Goal: Task Accomplishment & Management: Complete application form

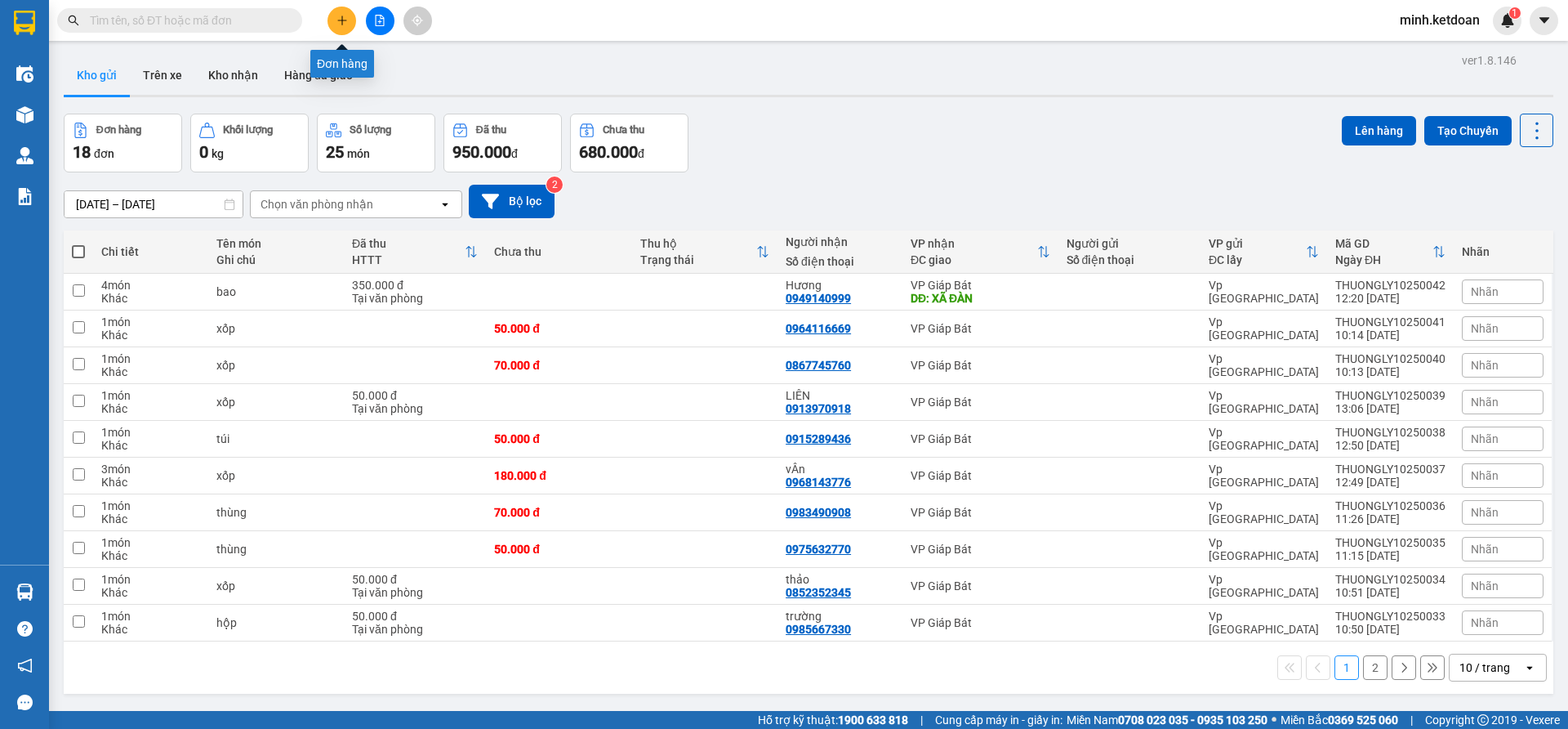
click at [337, 13] on button at bounding box center [342, 20] width 28 height 28
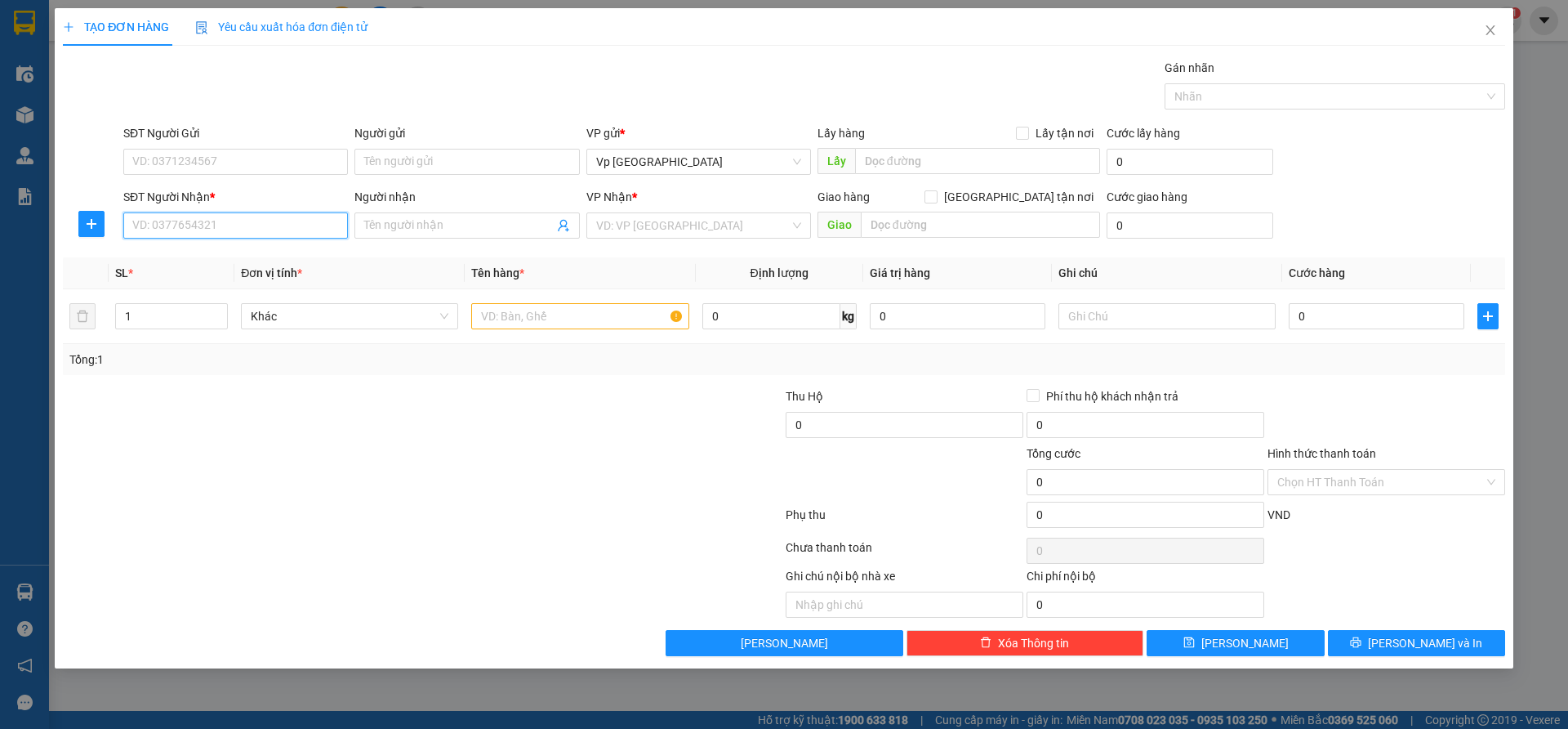
click at [217, 225] on input "SĐT Người Nhận *" at bounding box center [236, 225] width 224 height 26
type input "0919253223"
click at [418, 226] on input "Người nhận" at bounding box center [458, 225] width 189 height 18
type input "d"
type input "đức"
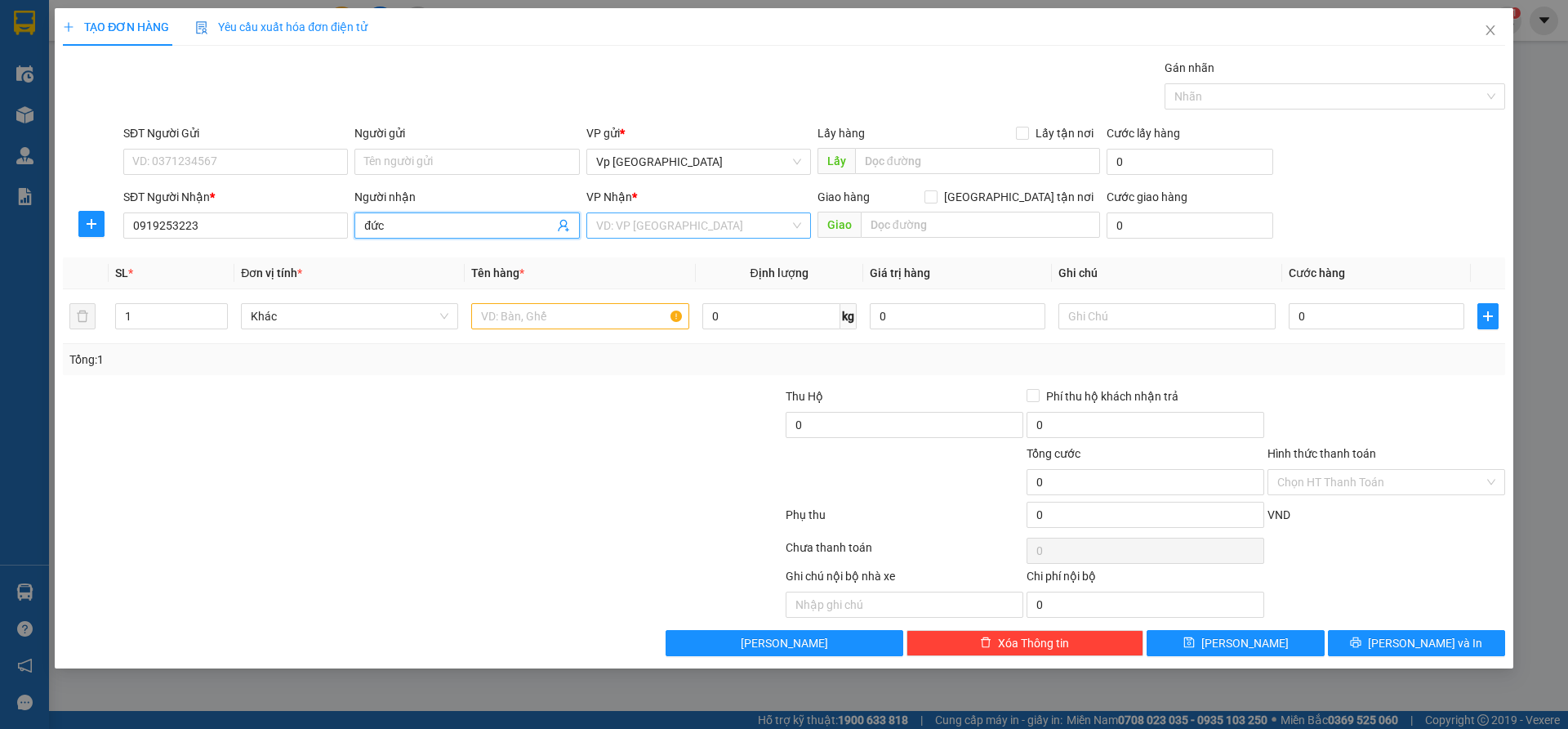
click at [731, 231] on input "search" at bounding box center [692, 226] width 193 height 25
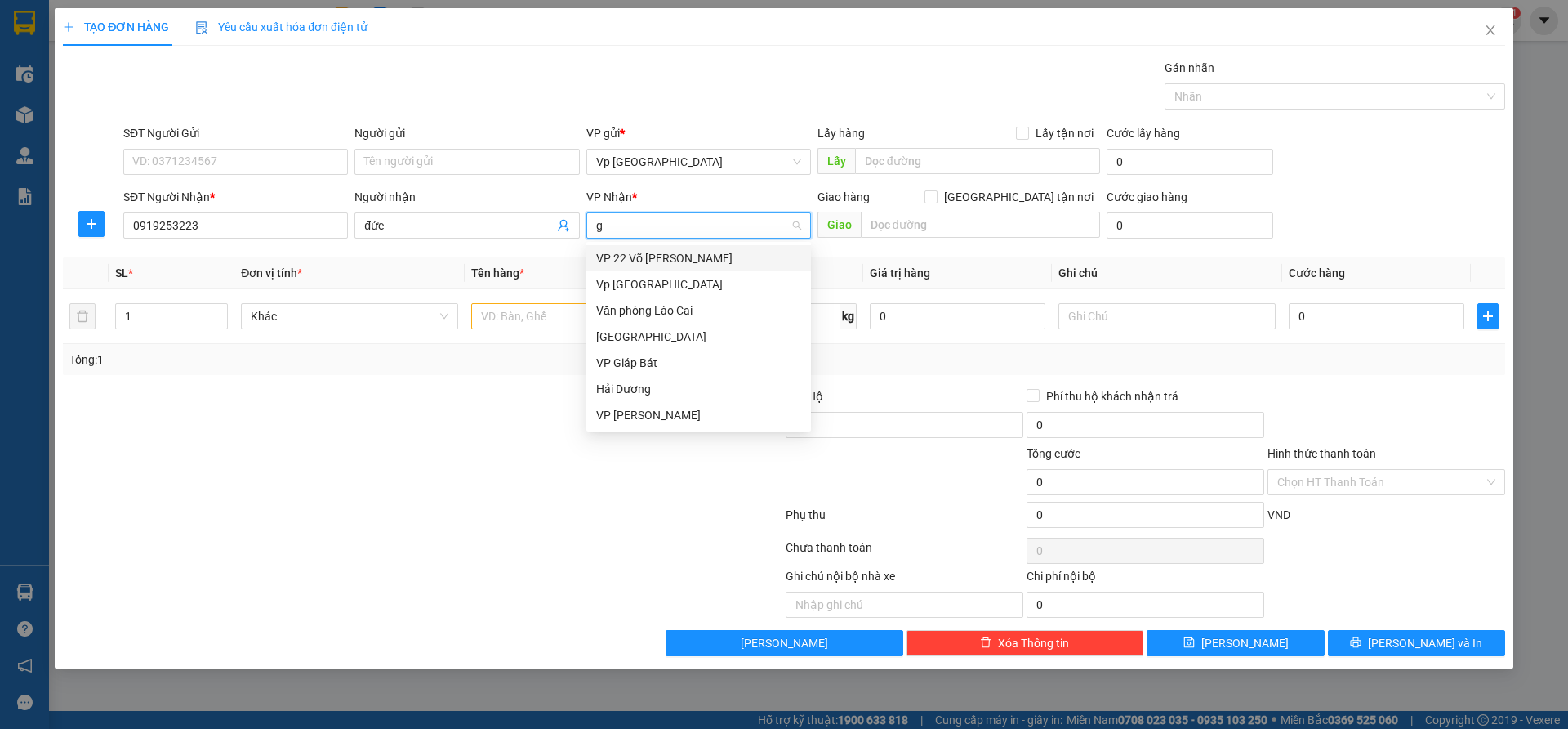
type input "gi"
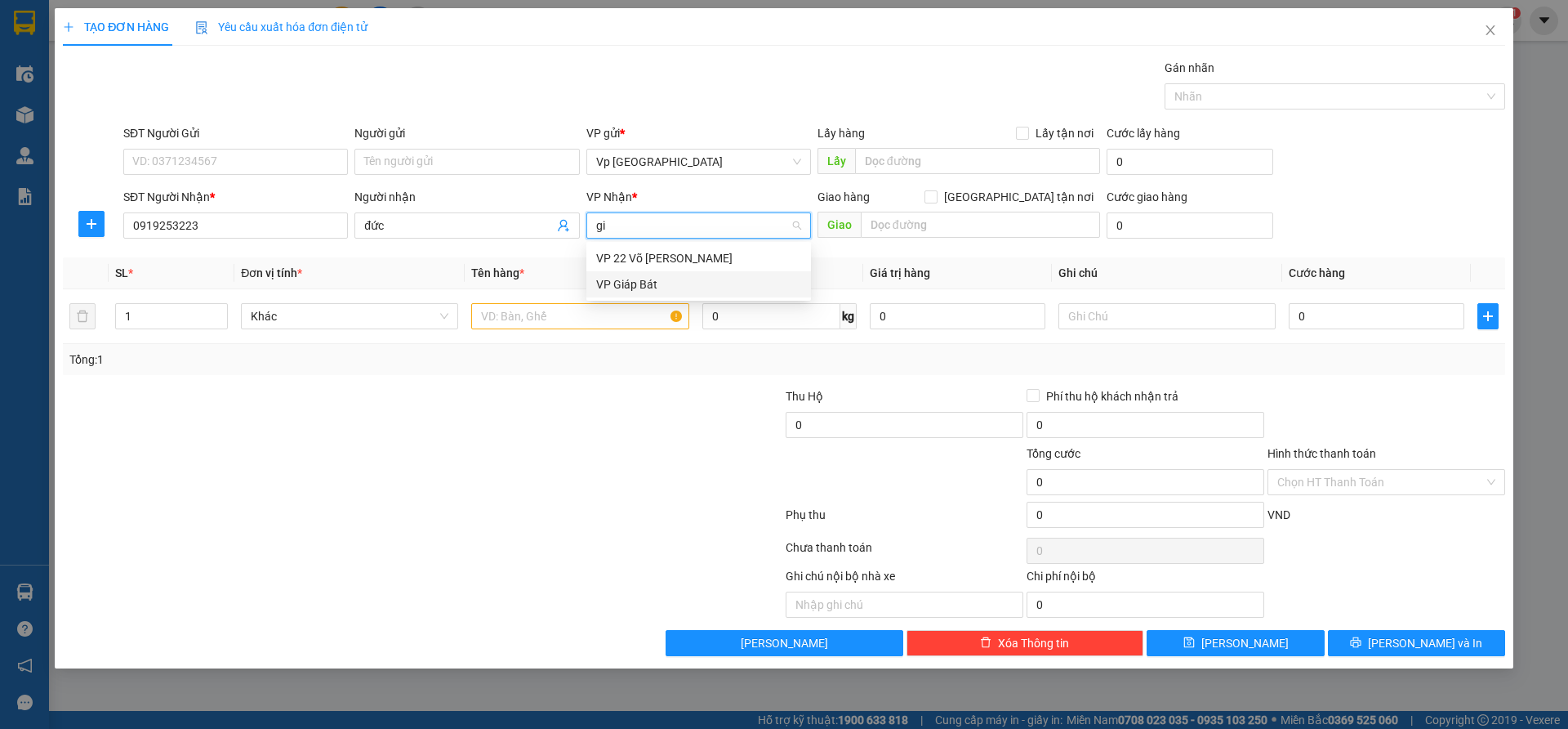
click at [649, 279] on div "VP Giáp Bát" at bounding box center [699, 284] width 205 height 18
click at [523, 312] on input "text" at bounding box center [580, 315] width 217 height 26
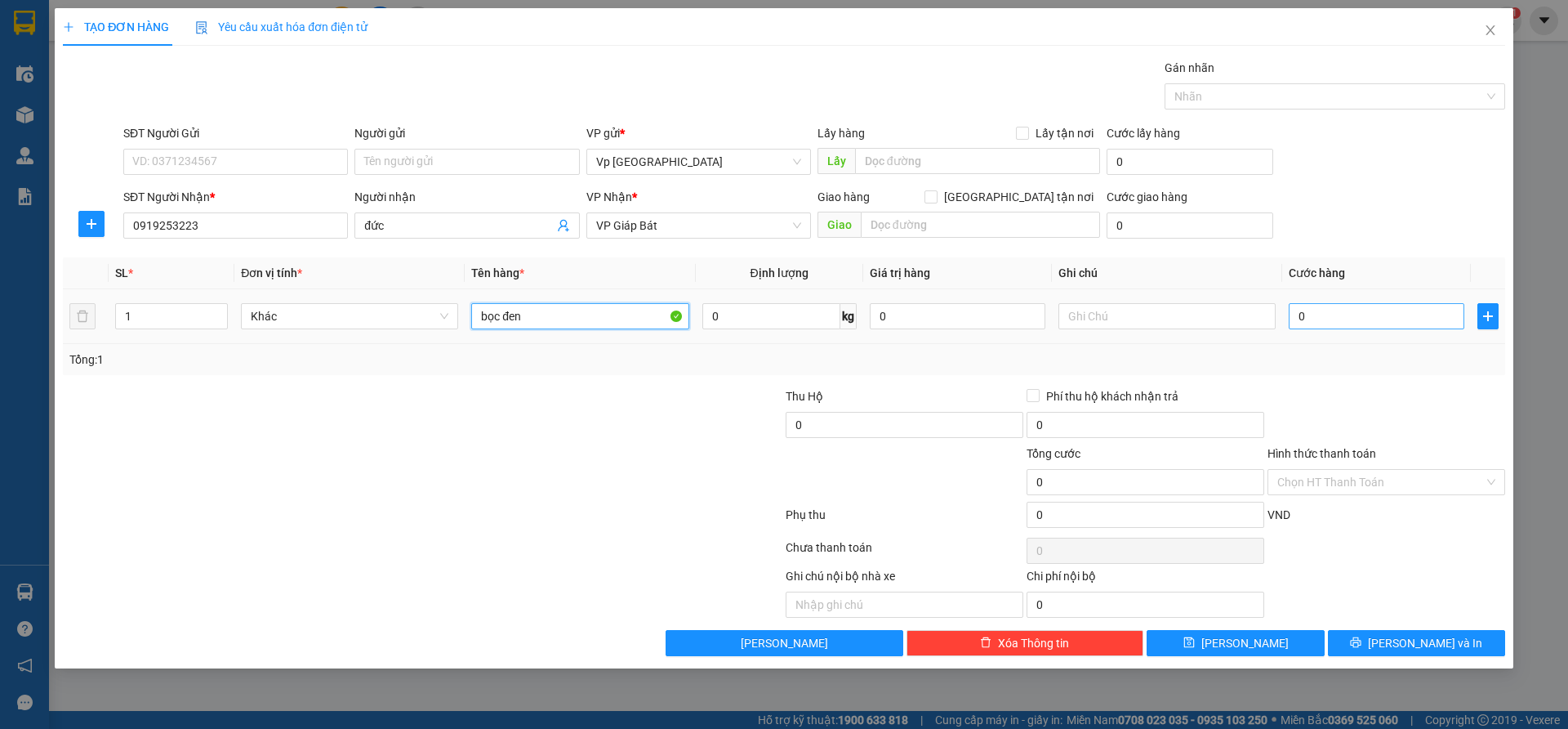
type input "bọc đen"
click at [1300, 320] on input "0" at bounding box center [1376, 315] width 175 height 26
type input "5"
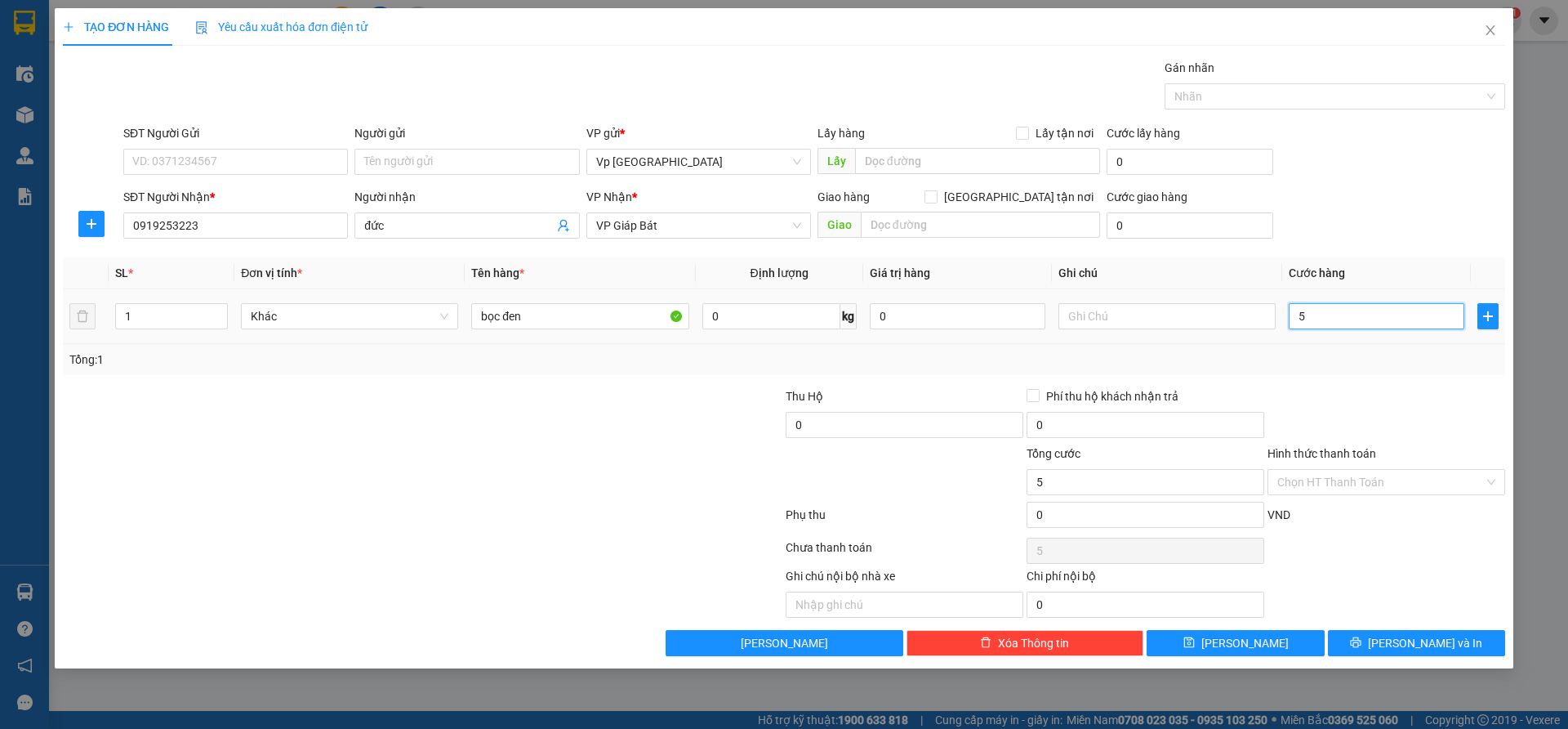
type input "50"
type input "5.000"
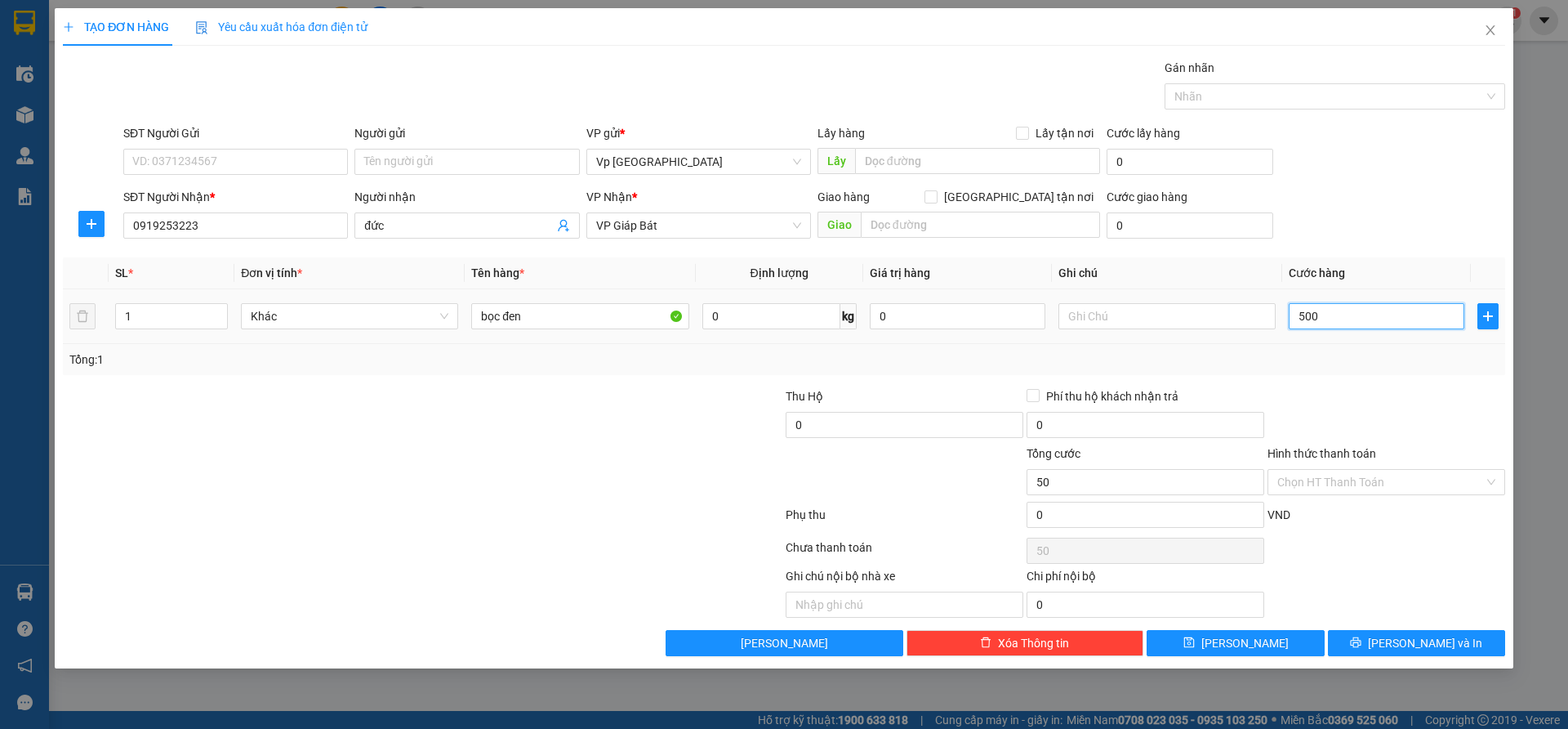
type input "5.000"
type input "50.000"
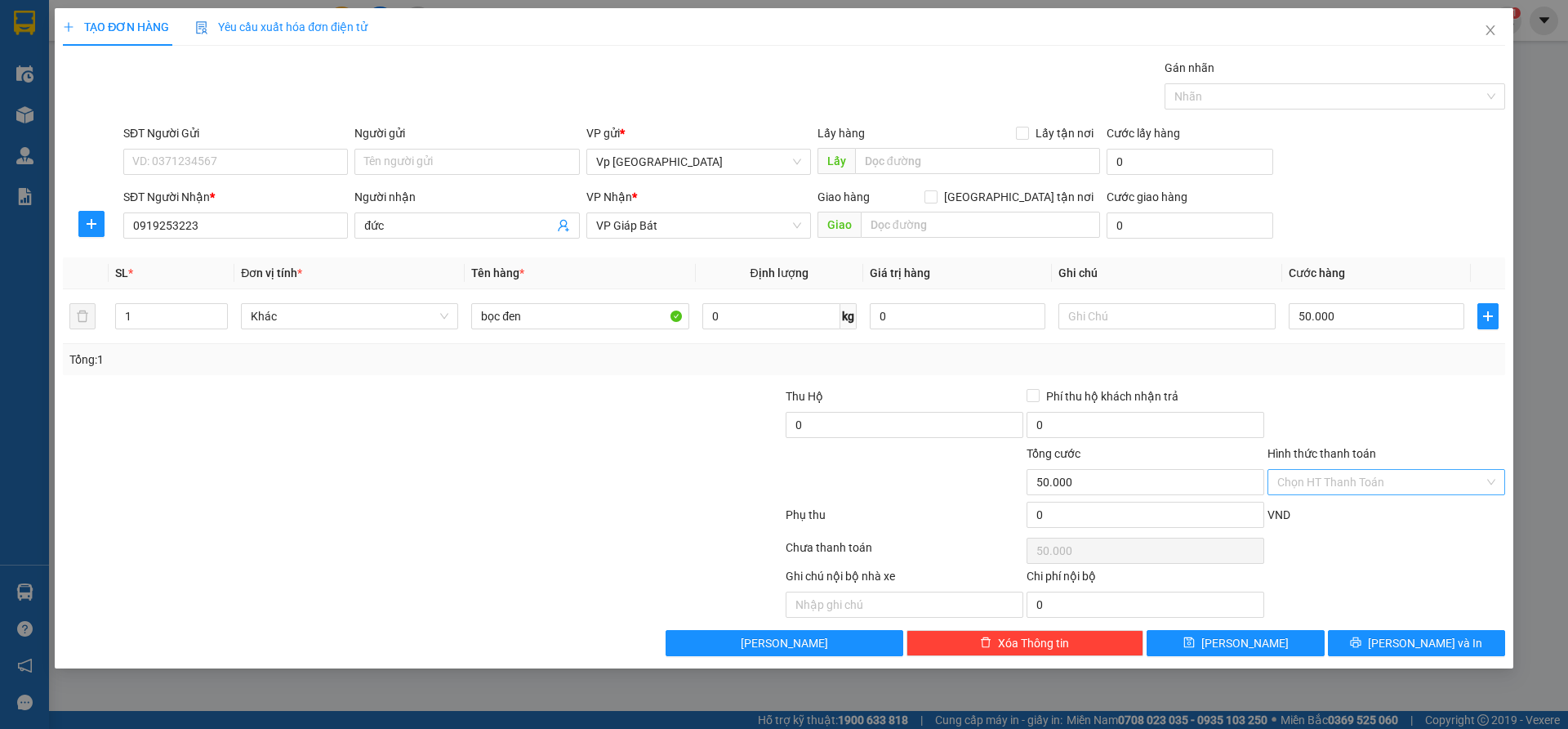
click at [1333, 485] on input "Hình thức thanh toán" at bounding box center [1380, 482] width 206 height 25
click at [1371, 380] on div "Transit Pickup Surcharge Ids Transit Deliver Surcharge Ids Transit Deliver Surc…" at bounding box center [784, 357] width 1443 height 597
click at [562, 318] on input "bọc đen" at bounding box center [580, 315] width 217 height 26
type input "b"
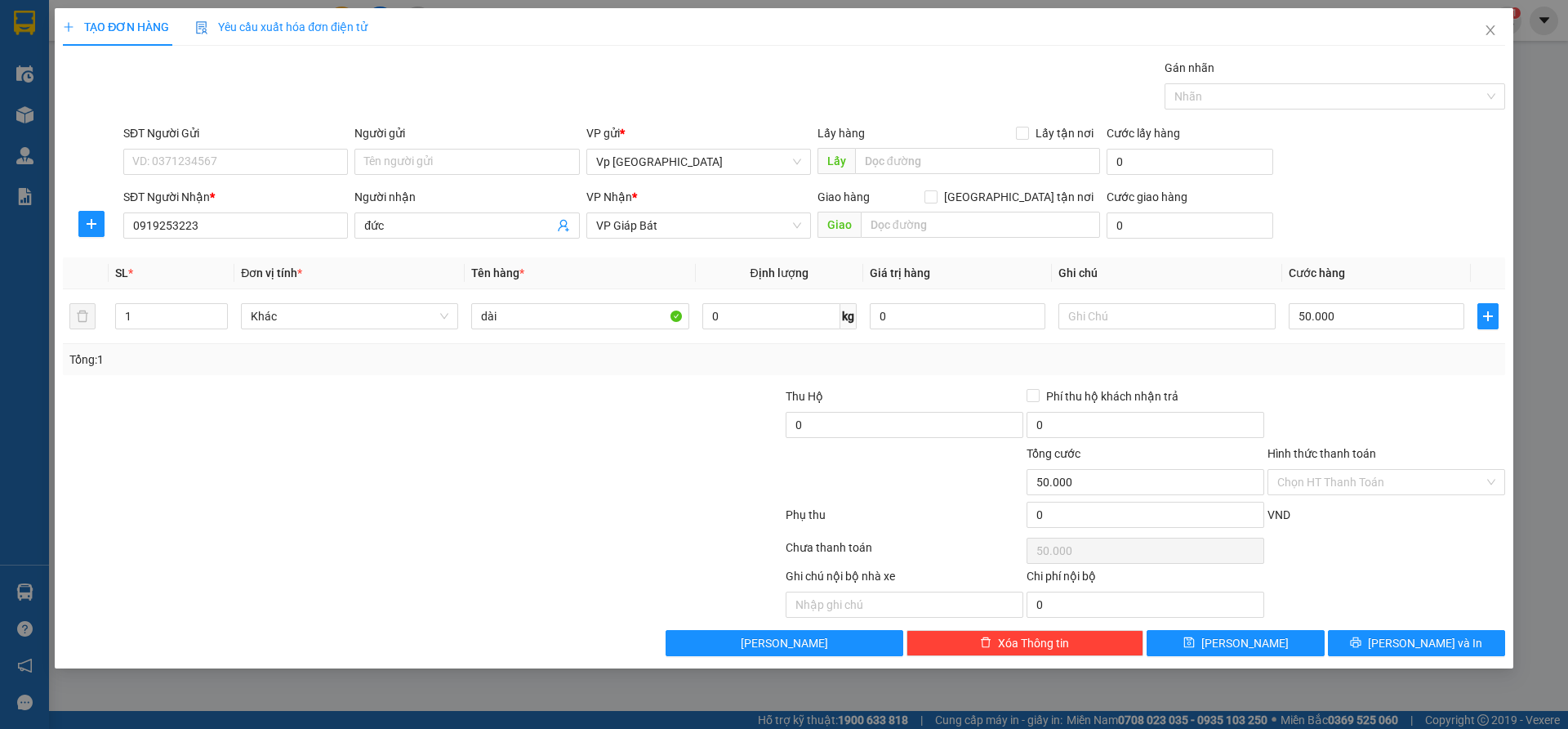
click at [531, 377] on div "Transit Pickup Surcharge Ids Transit Deliver Surcharge Ids Transit Deliver Surc…" at bounding box center [784, 357] width 1443 height 597
click at [543, 308] on input "dài" at bounding box center [580, 315] width 217 height 26
type input "d"
type input "bọc gậy bi a"
click at [488, 398] on div at bounding box center [302, 416] width 481 height 57
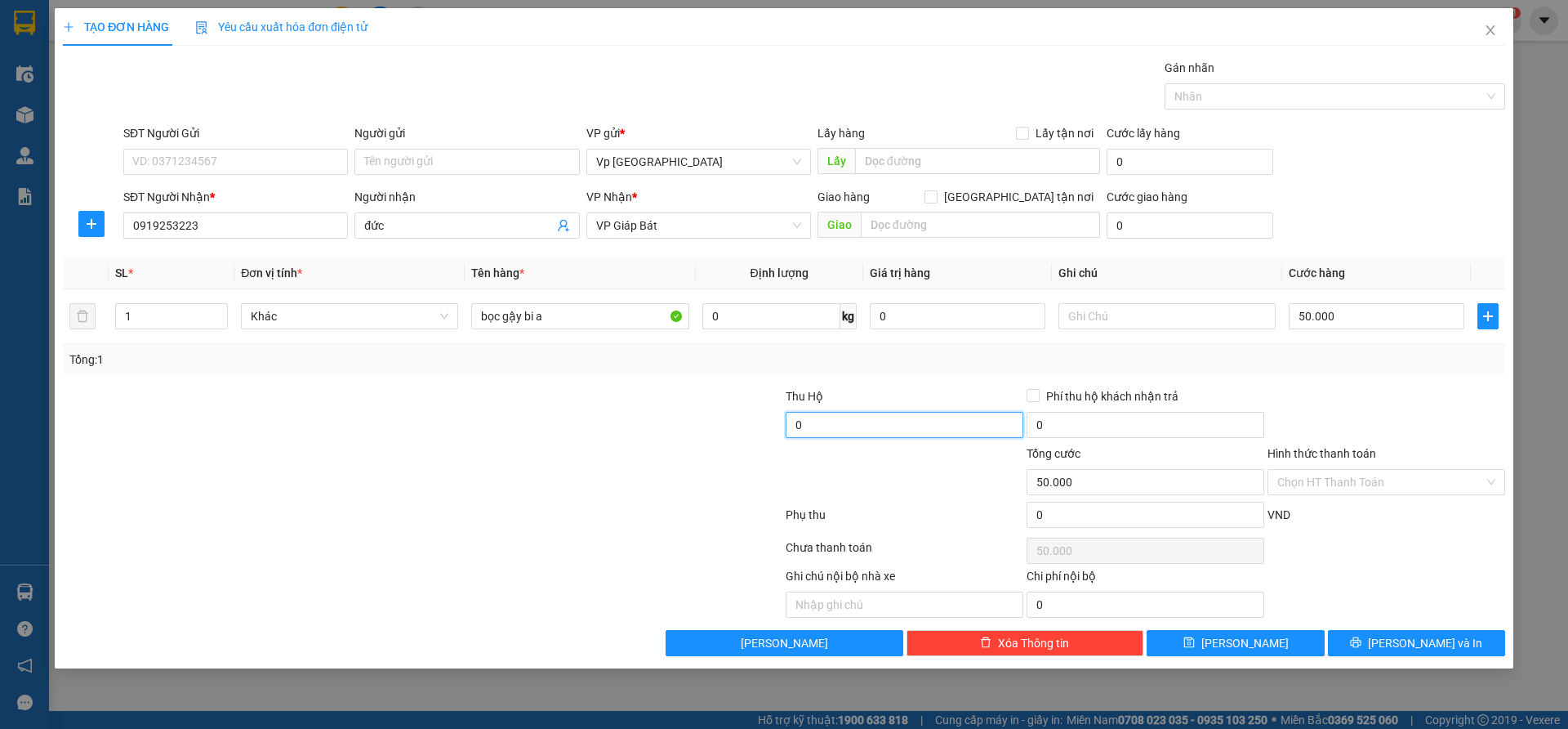
click at [849, 417] on input "0" at bounding box center [904, 425] width 238 height 26
type input "4.000.000"
click at [1410, 570] on div "Ghi chú nội bộ nhà xe Chi phí nội bộ 0" at bounding box center [784, 592] width 1445 height 51
click at [1362, 644] on icon "printer" at bounding box center [1356, 643] width 11 height 11
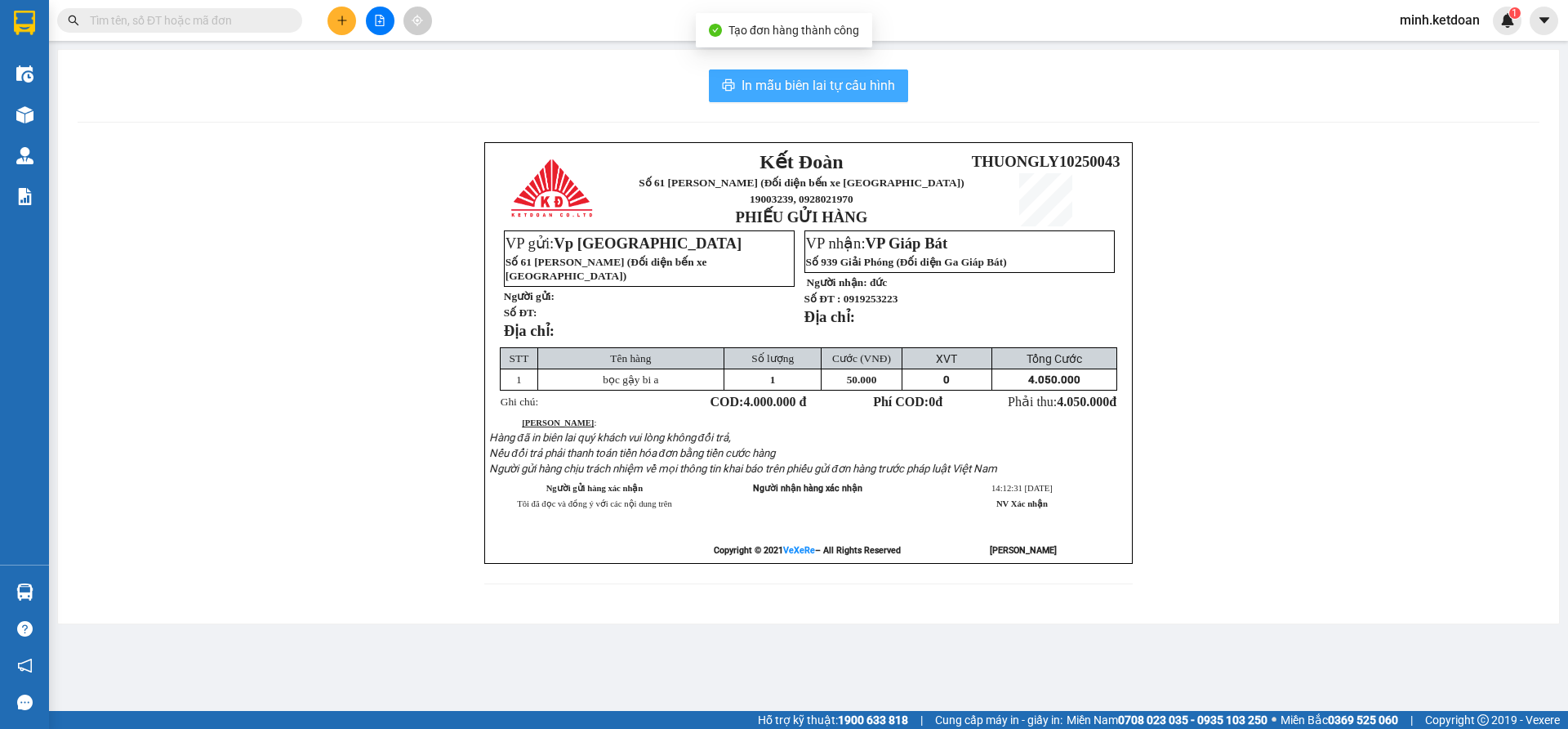
click at [879, 87] on span "In mẫu biên lai tự cấu hình" at bounding box center [818, 85] width 154 height 20
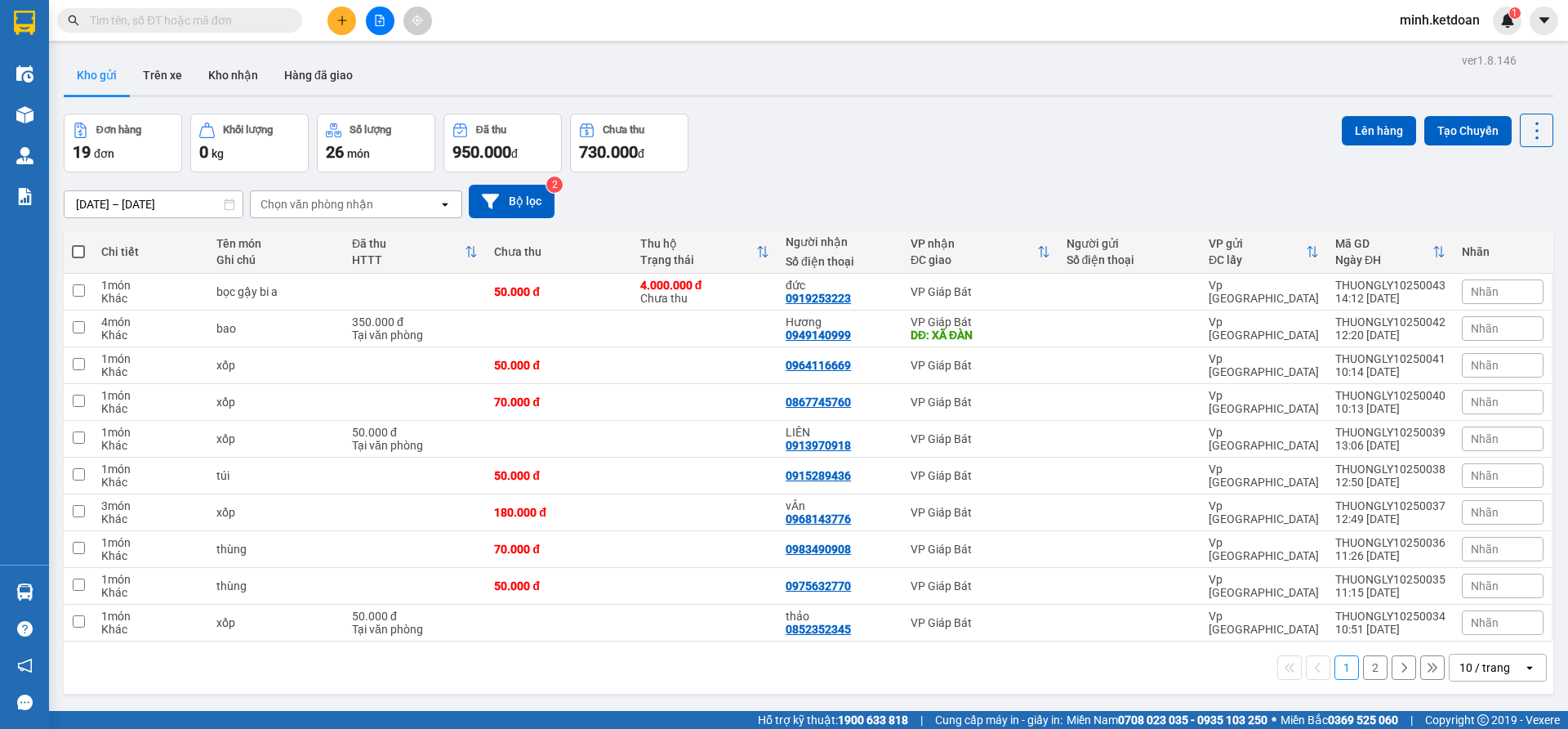
click at [336, 21] on icon "plus" at bounding box center [342, 20] width 12 height 12
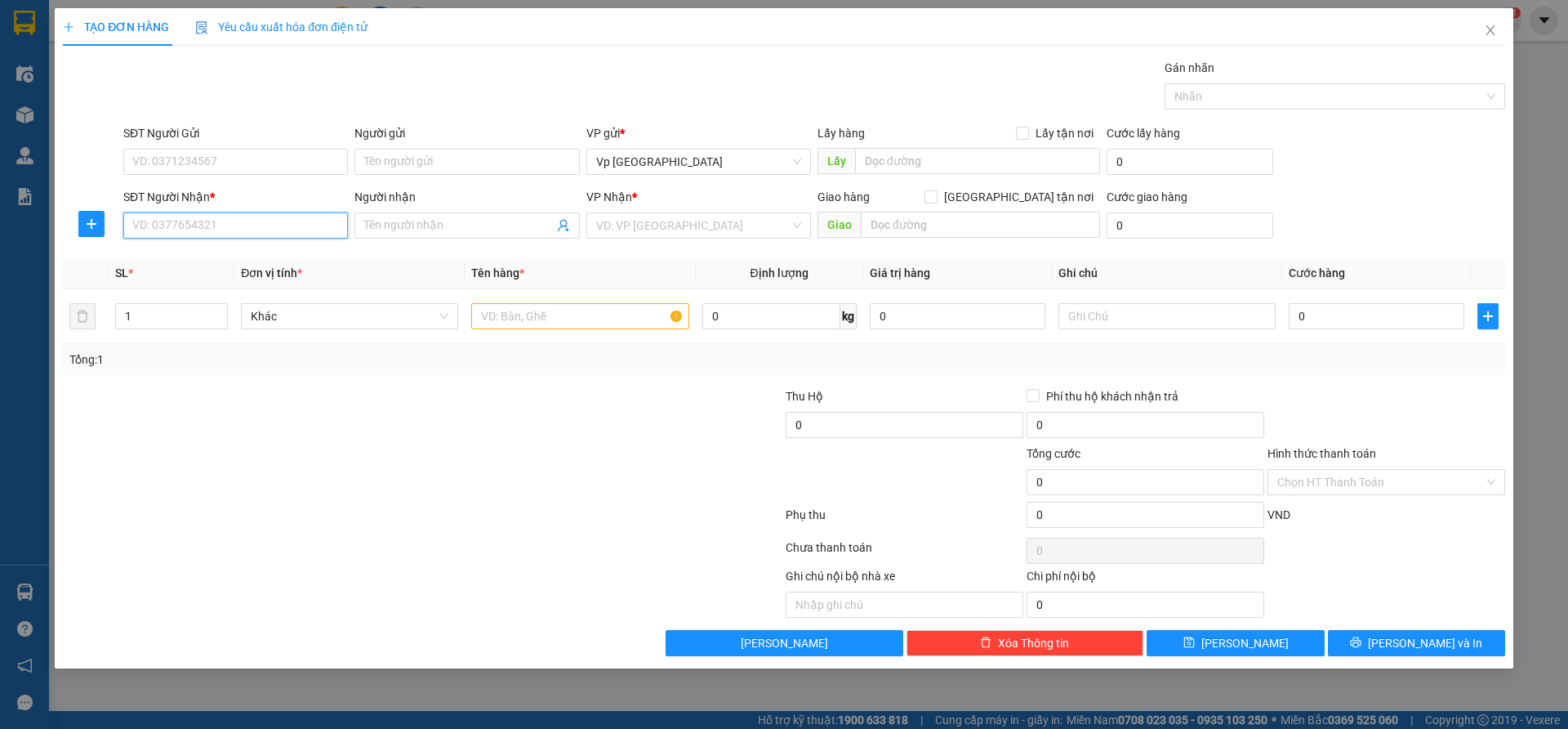
click at [237, 231] on input "SĐT Người Nhận *" at bounding box center [236, 225] width 224 height 26
type input "0988802956"
click at [213, 167] on input "SĐT Người Gửi" at bounding box center [236, 161] width 224 height 26
type input "0777373668"
click at [695, 222] on input "search" at bounding box center [692, 226] width 193 height 25
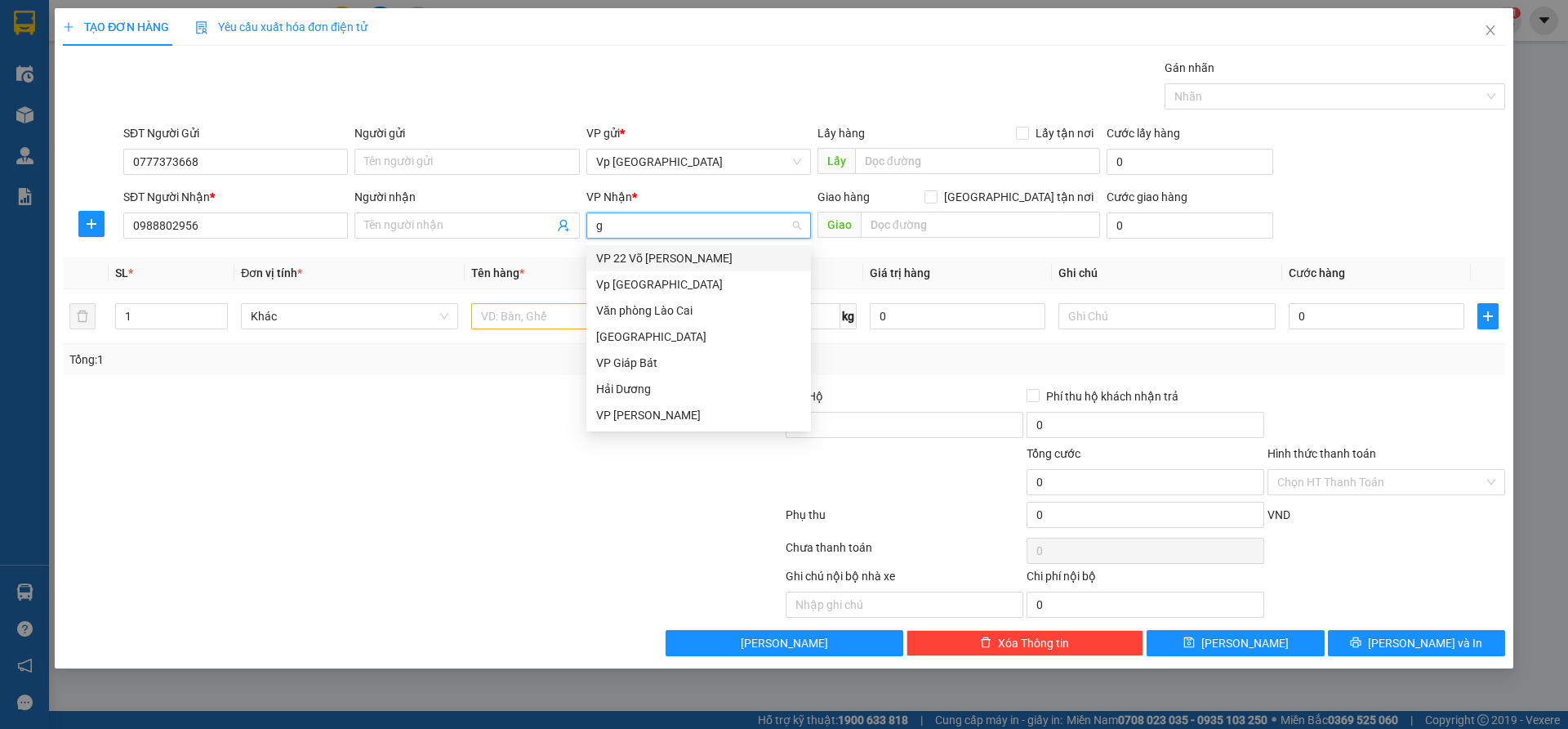
type input "gi"
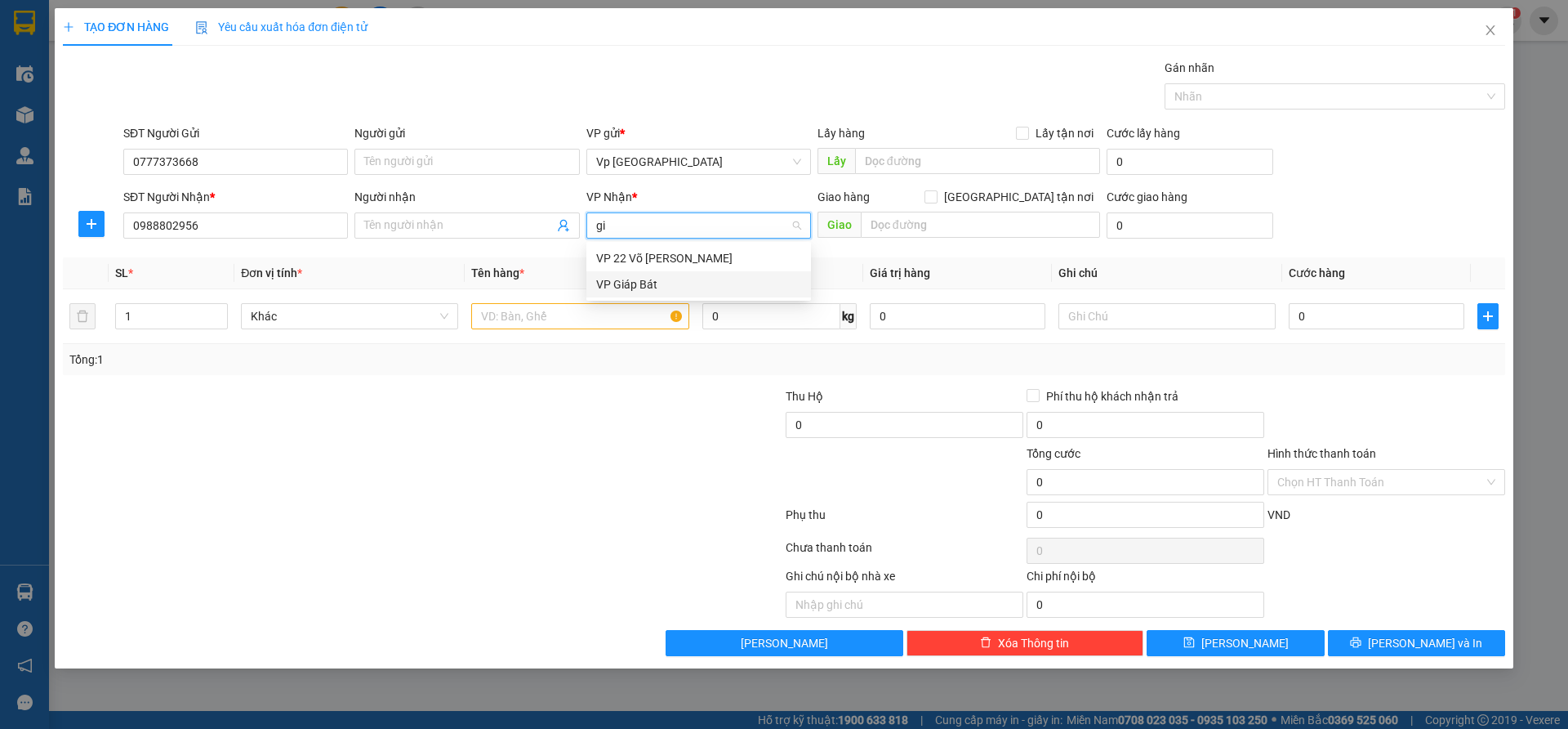
click at [708, 277] on div "VP Giáp Bát" at bounding box center [699, 284] width 205 height 18
click at [541, 322] on input "text" at bounding box center [580, 315] width 217 height 26
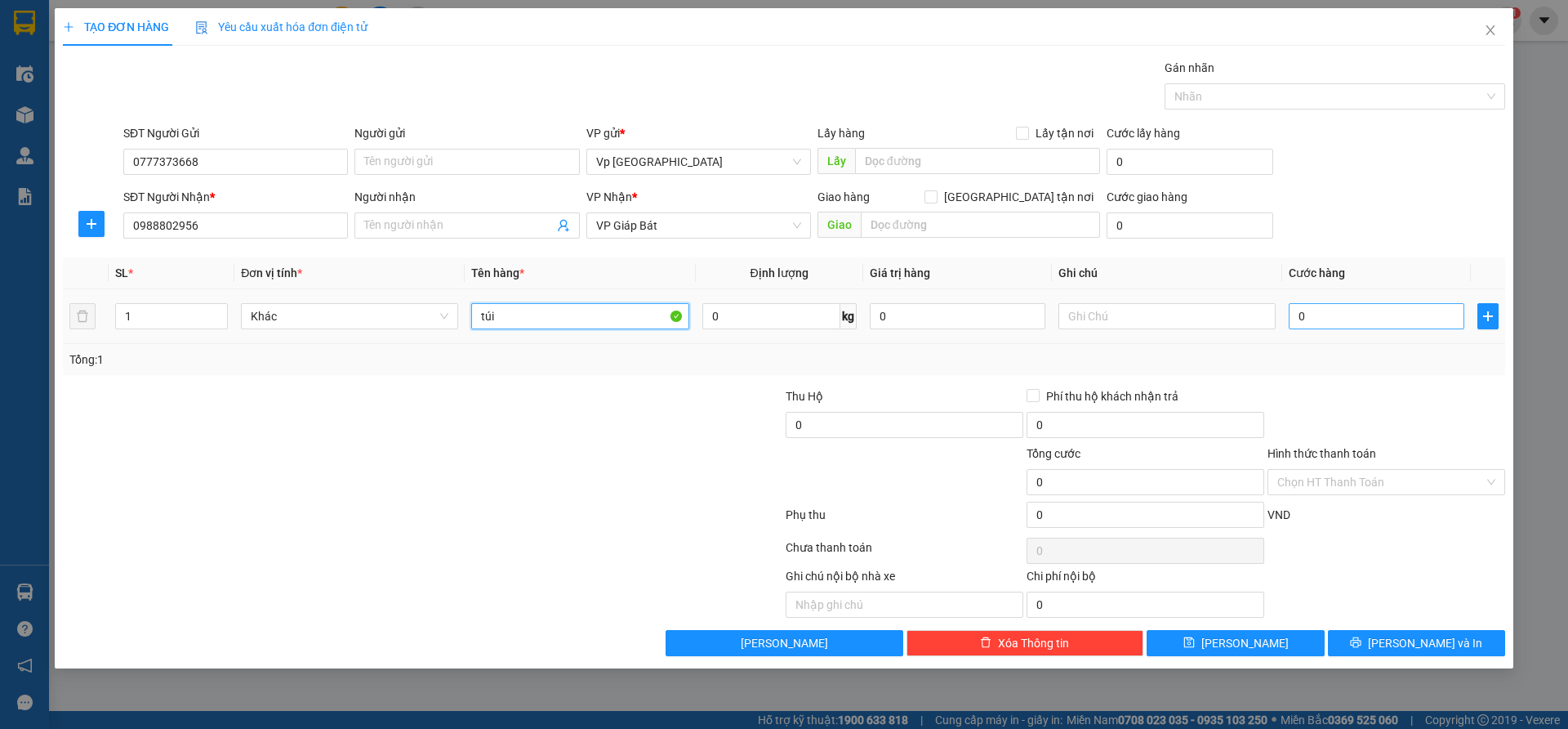
type input "túi"
click at [1326, 324] on input "0" at bounding box center [1376, 315] width 175 height 26
type input "5"
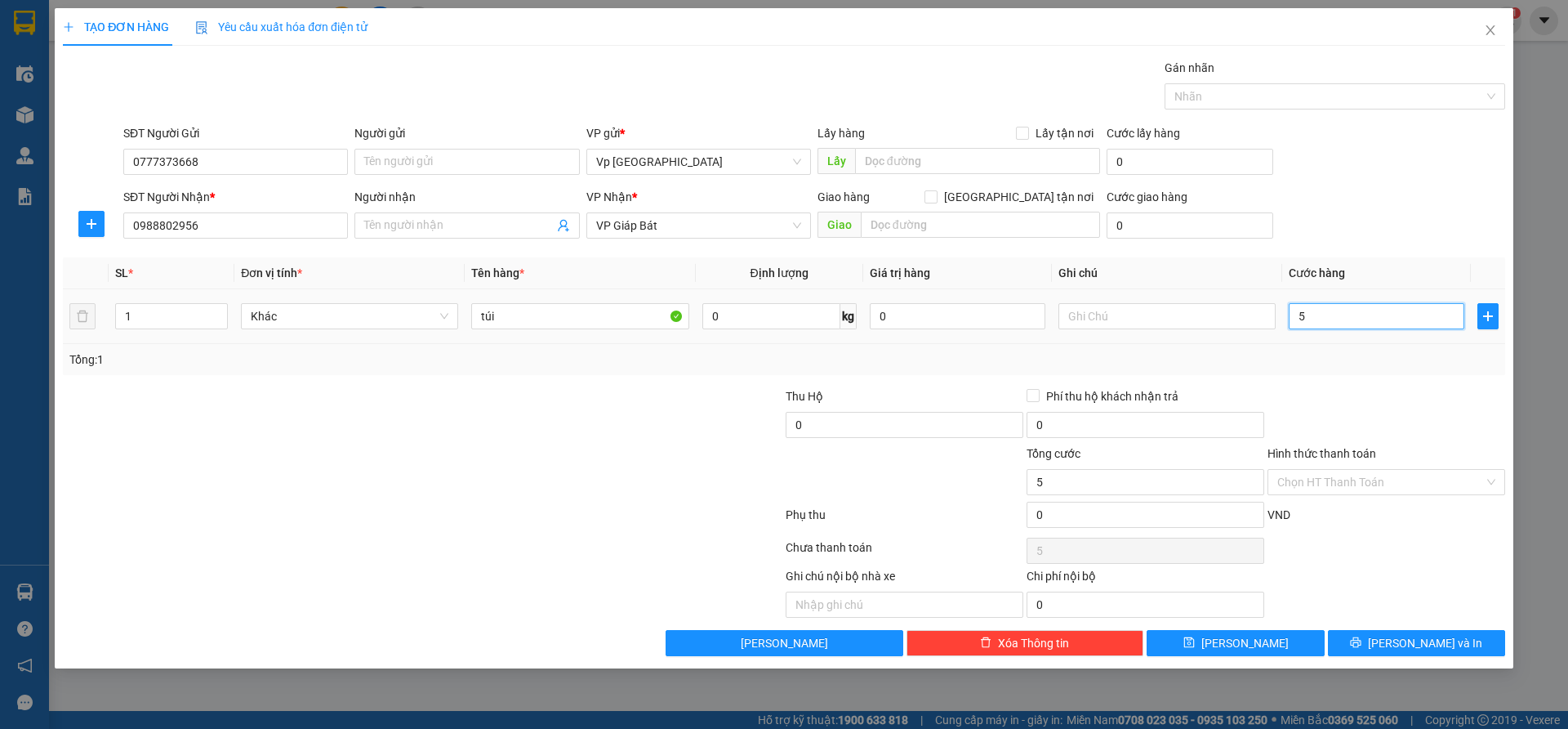
type input "50"
type input "500"
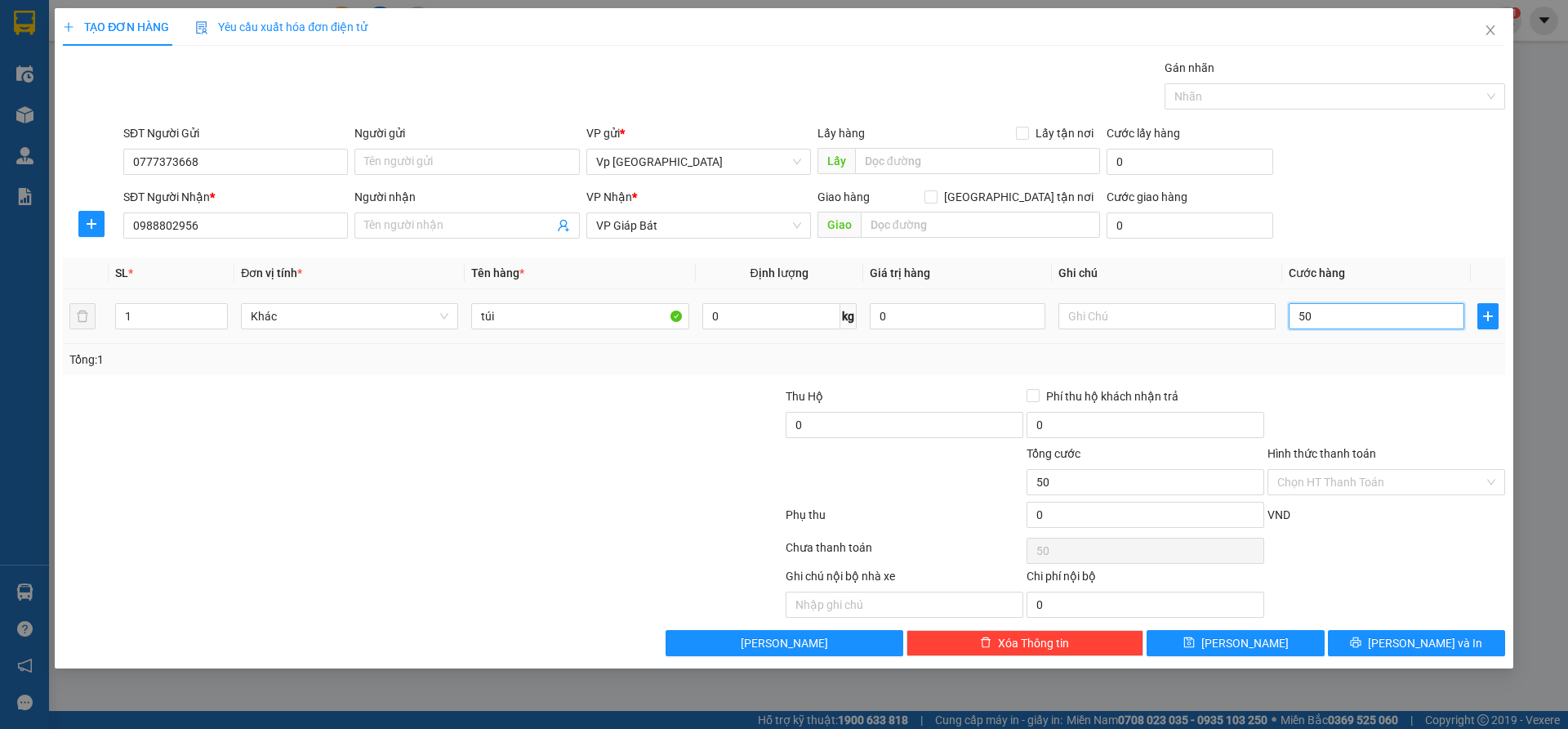
type input "500"
type input "5.000"
type input "50.000"
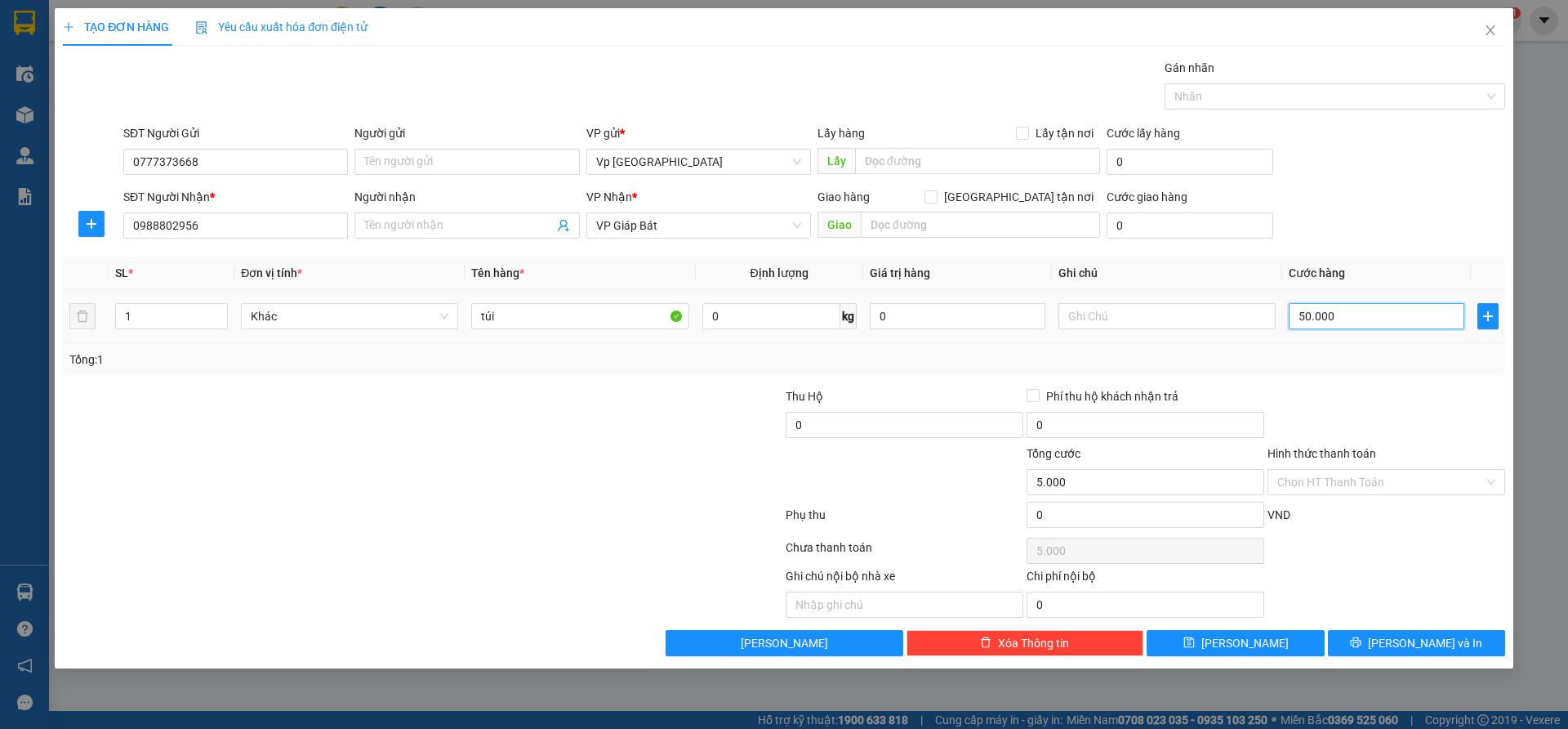
type input "50.000"
click at [1307, 474] on input "Hình thức thanh toán" at bounding box center [1380, 482] width 206 height 25
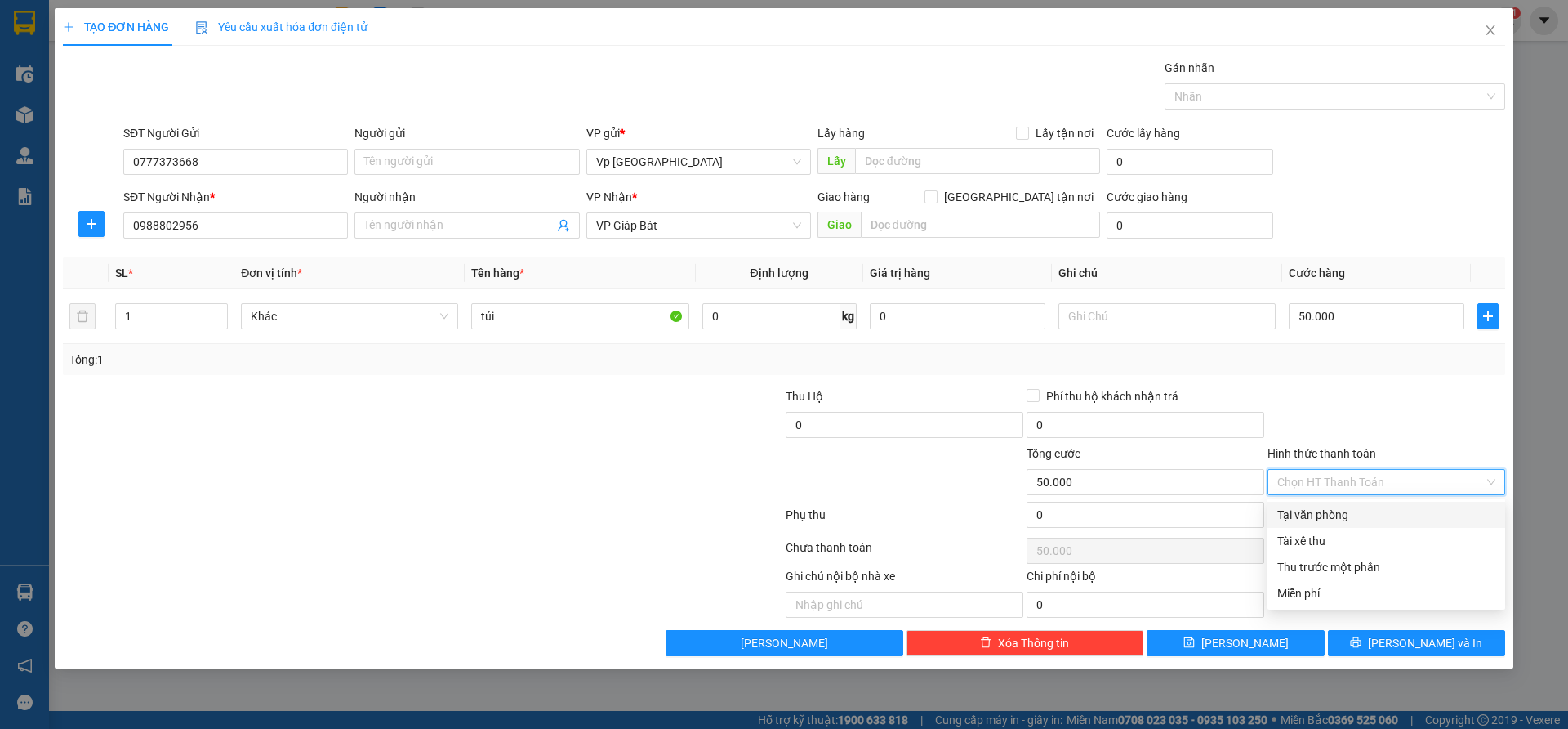
click at [1325, 516] on div "Tại văn phòng" at bounding box center [1386, 514] width 218 height 18
type input "0"
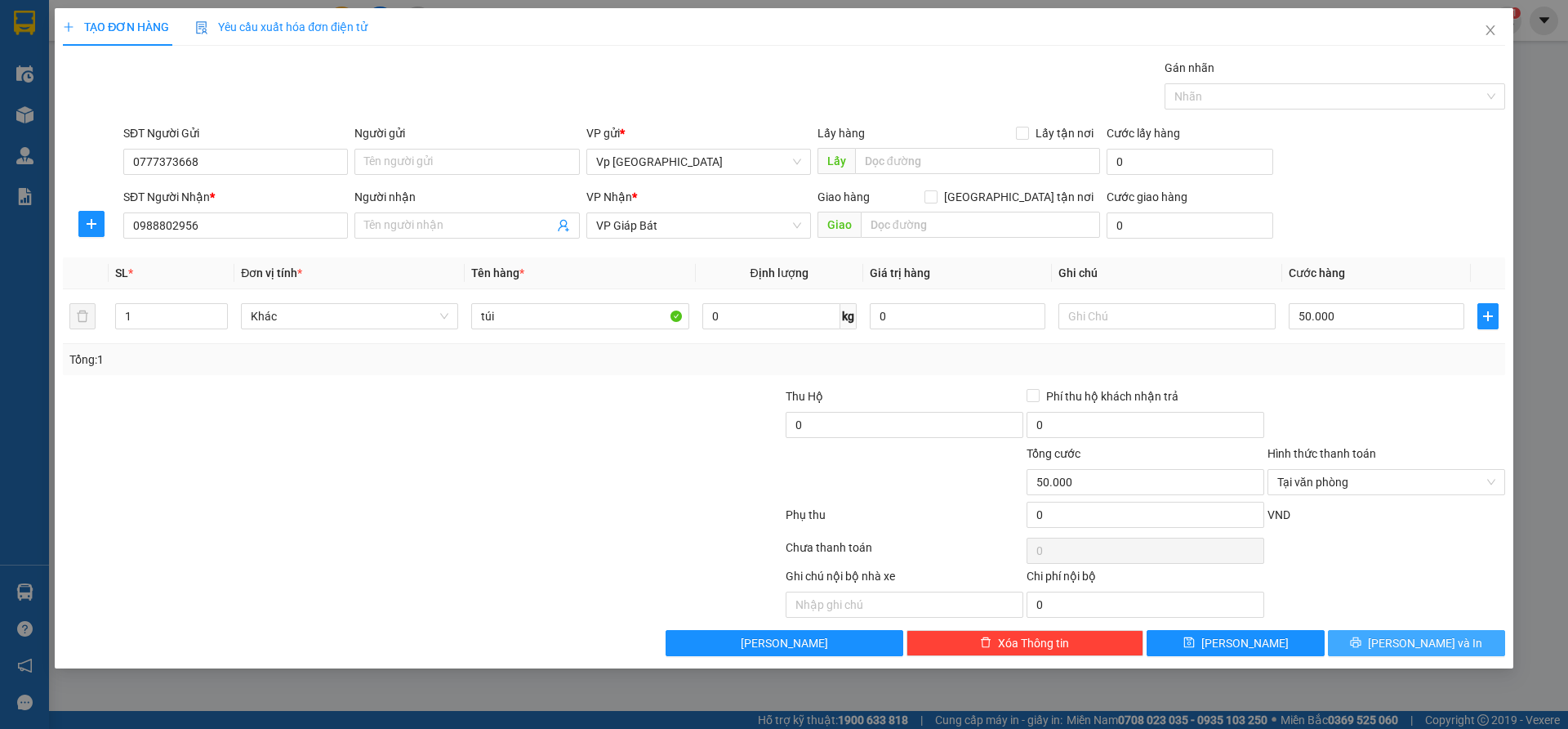
click at [1371, 646] on button "[PERSON_NAME] và In" at bounding box center [1416, 643] width 177 height 26
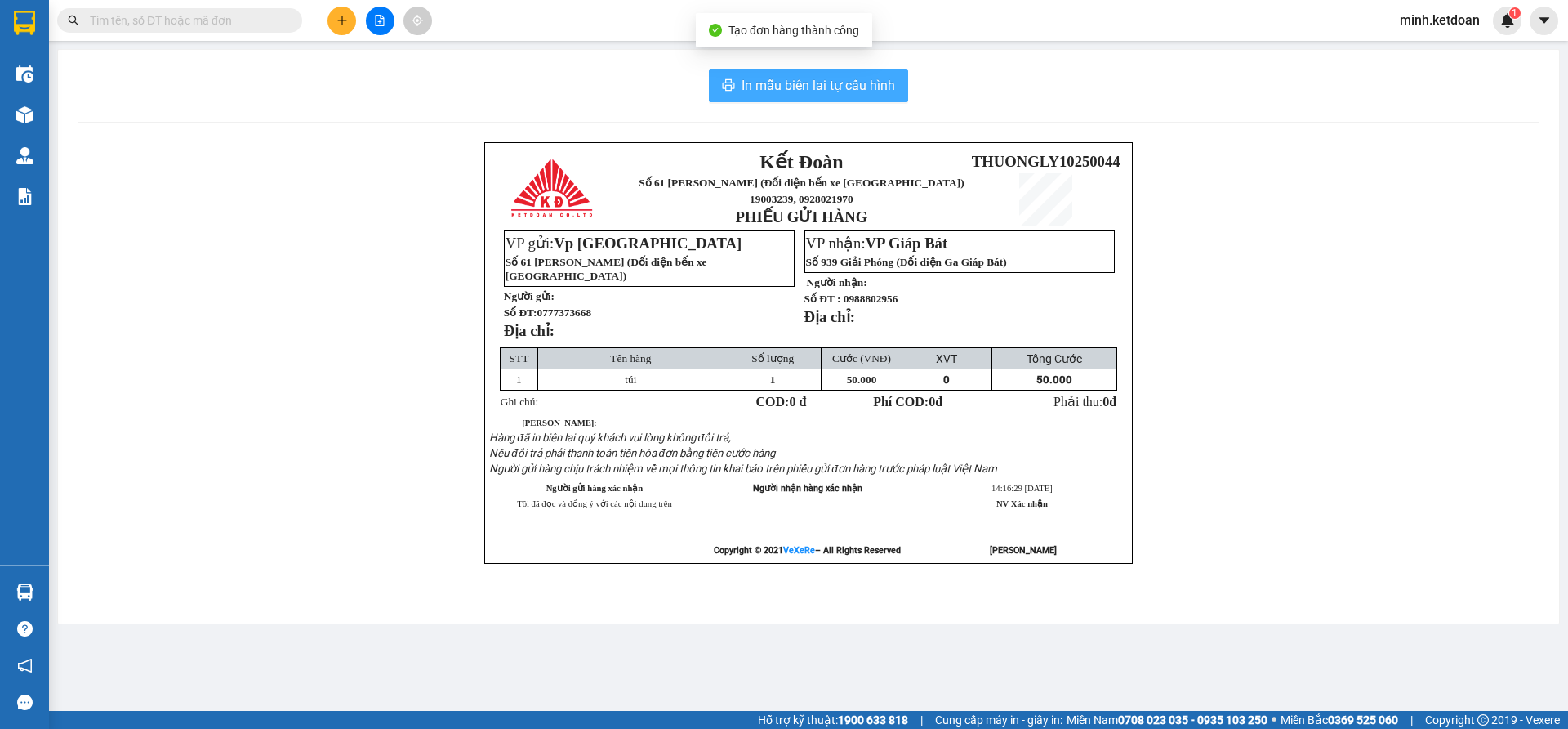
click at [877, 92] on span "In mẫu biên lai tự cấu hình" at bounding box center [818, 85] width 154 height 20
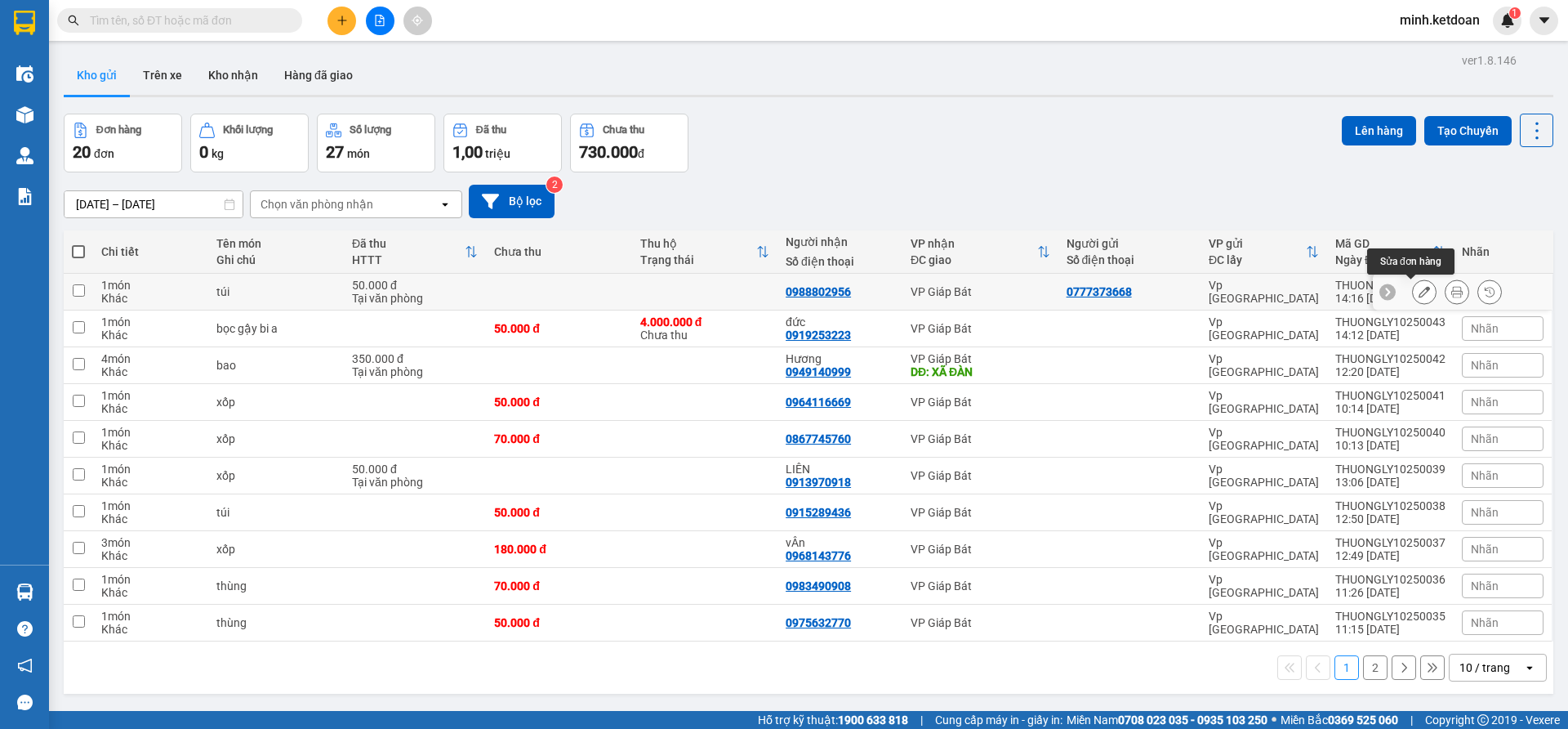
click at [1418, 292] on icon at bounding box center [1424, 291] width 12 height 12
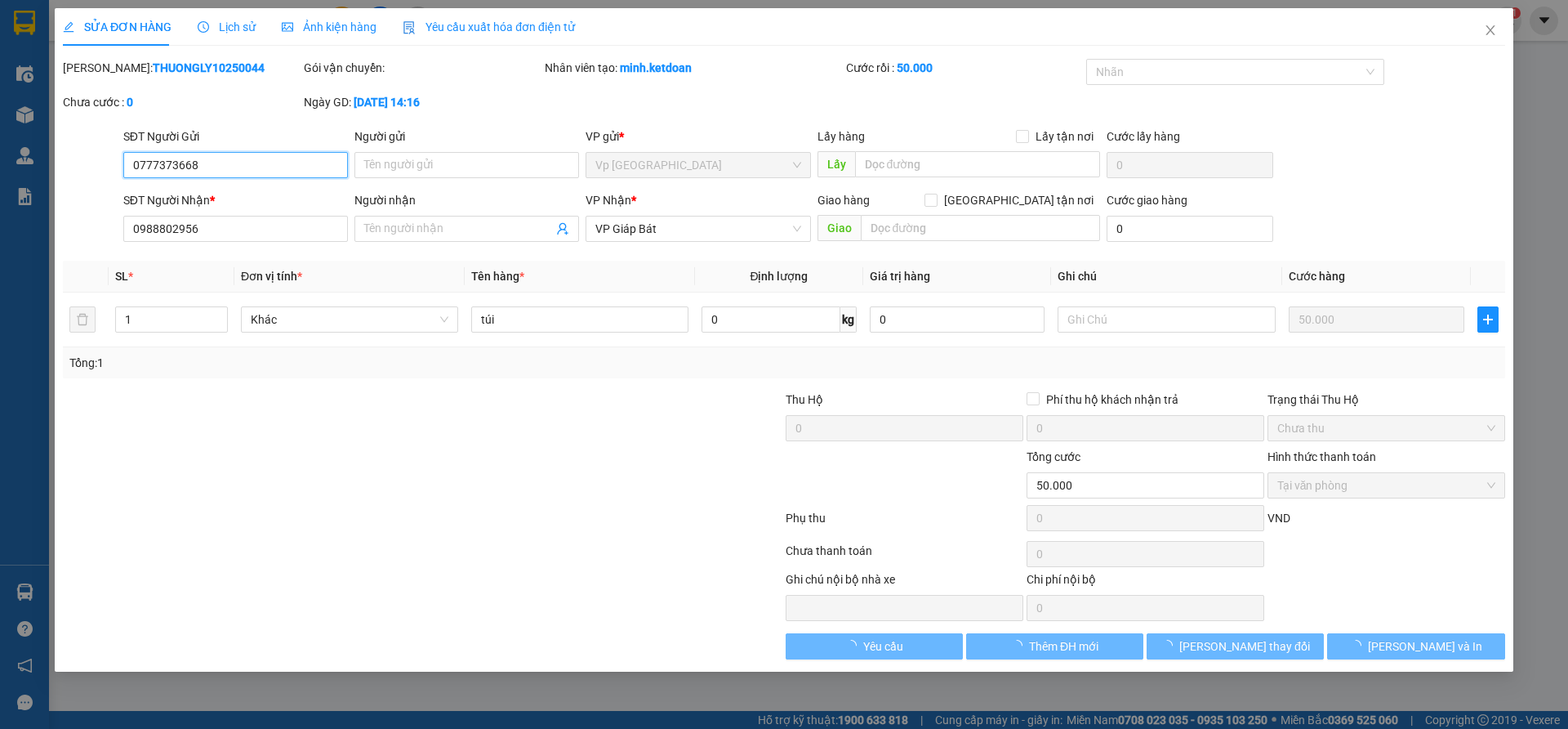
type input "0777373668"
type input "0988802956"
type input "0"
type input "50.000"
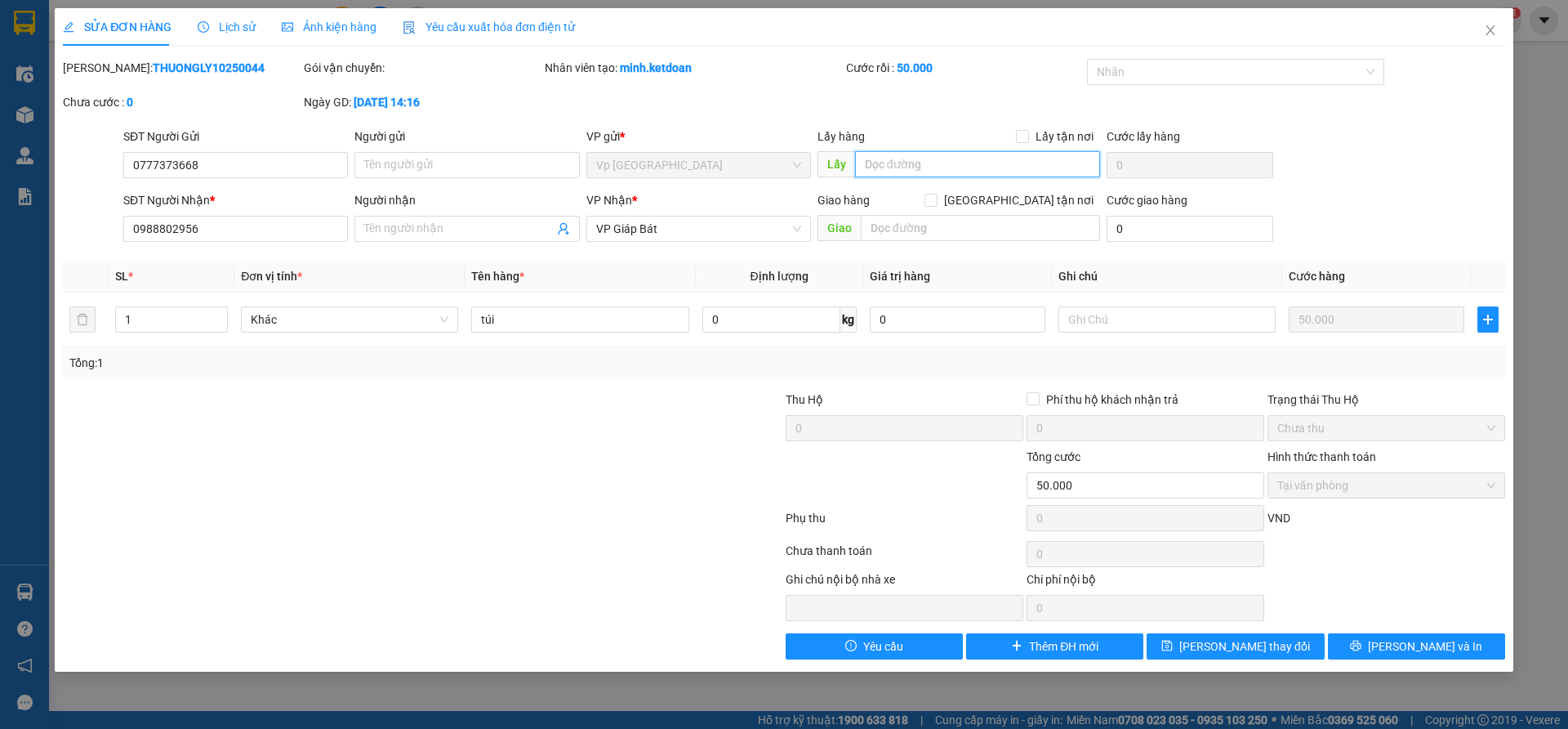
click at [907, 169] on input "text" at bounding box center [977, 164] width 245 height 26
click at [908, 240] on input "text" at bounding box center [980, 227] width 239 height 26
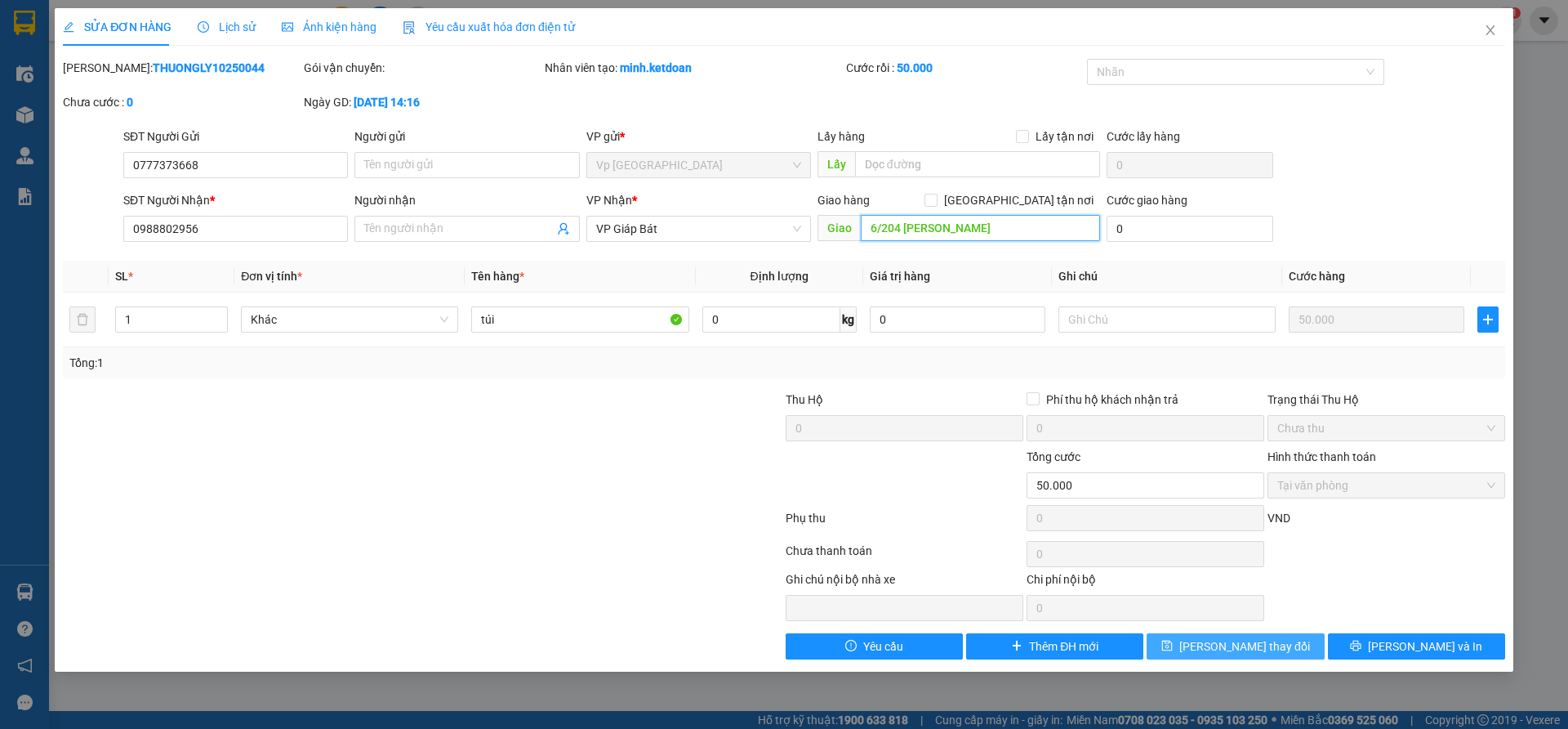
type input "6/204 [PERSON_NAME]"
click at [1292, 651] on button "[PERSON_NAME] thay đổi" at bounding box center [1234, 645] width 177 height 26
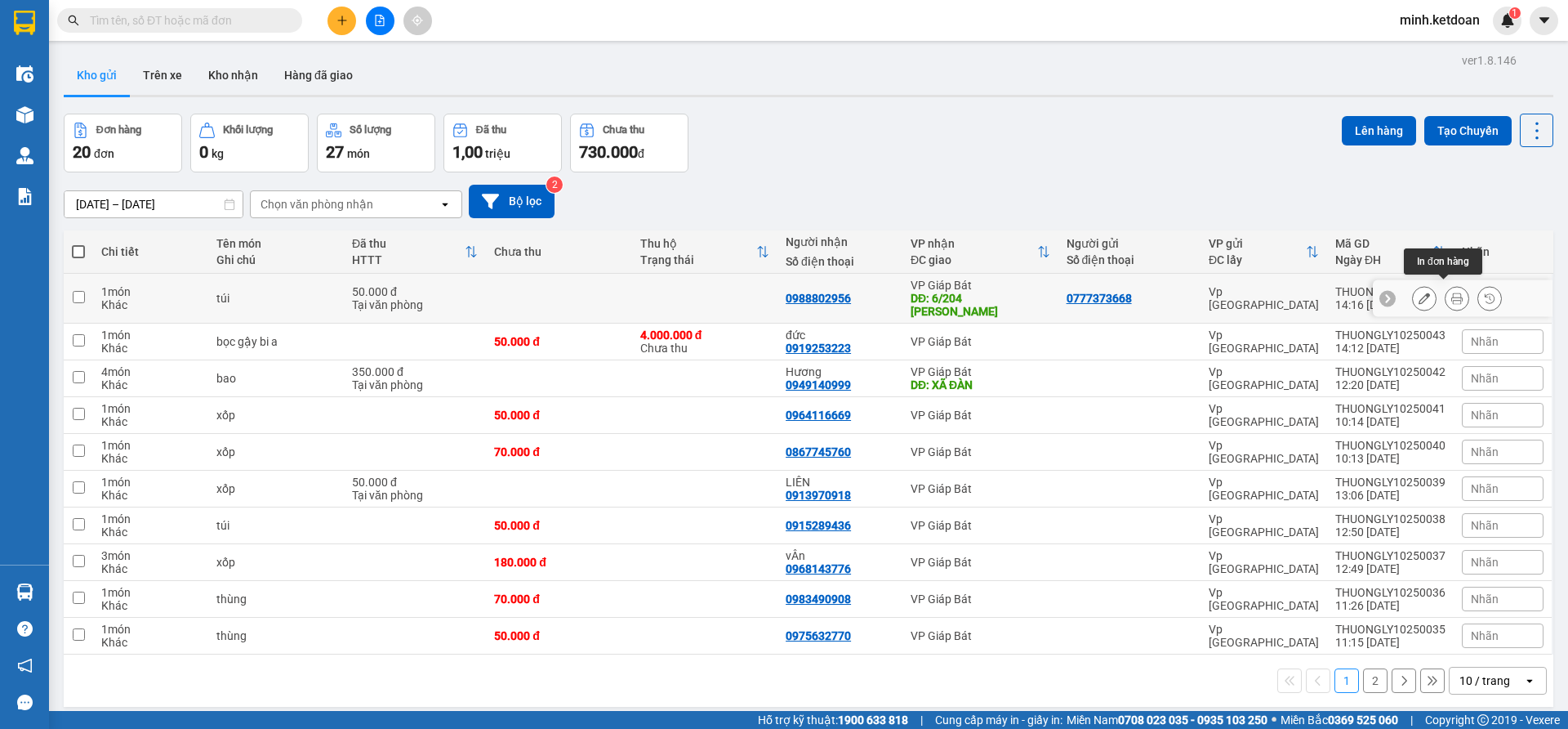
click at [1445, 291] on button at bounding box center [1457, 298] width 23 height 28
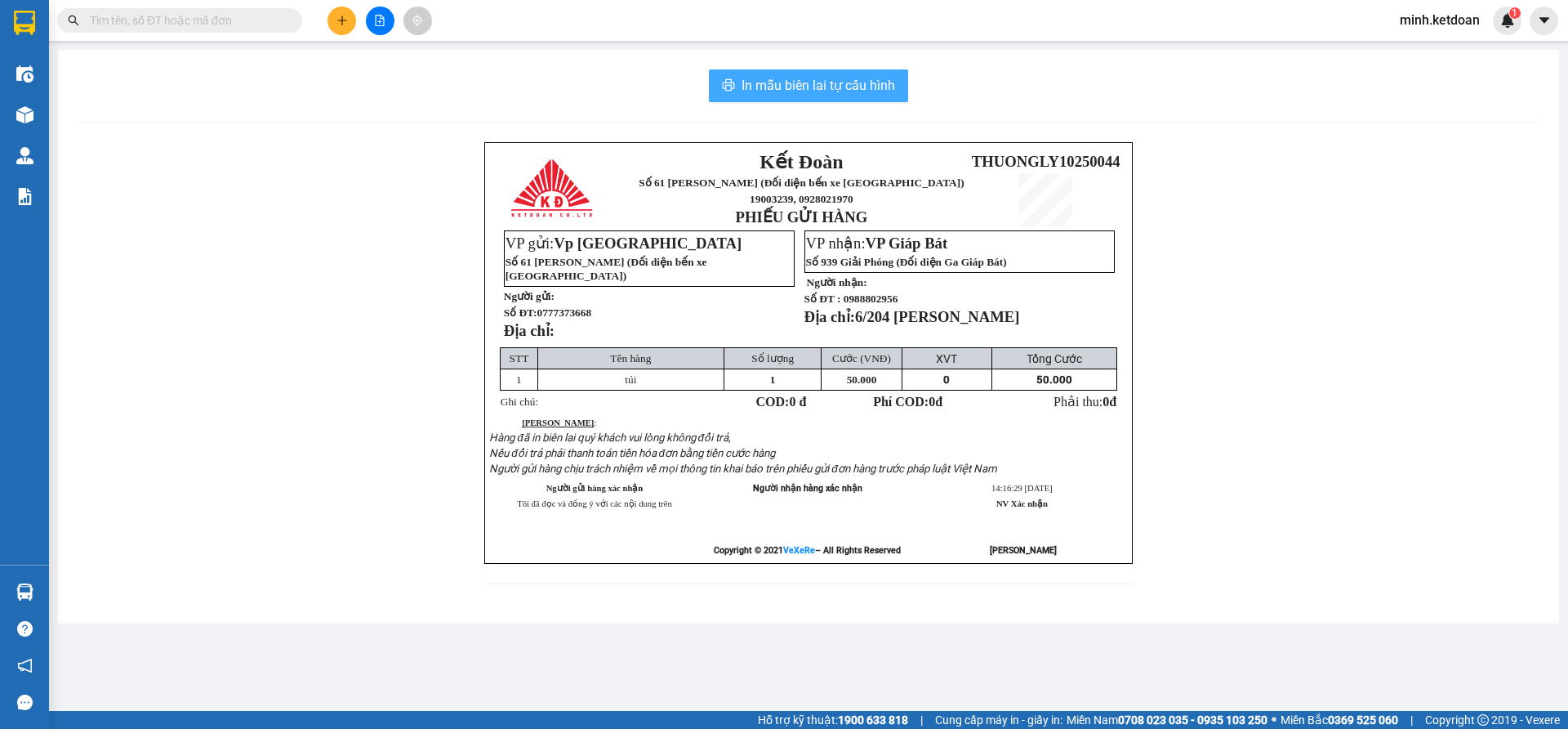
click at [854, 89] on span "In mẫu biên lai tự cấu hình" at bounding box center [818, 85] width 154 height 20
